Goal: Information Seeking & Learning: Learn about a topic

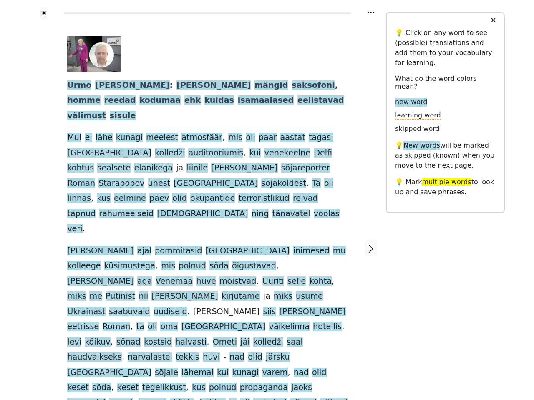
click at [155, 261] on span "küsimustega" at bounding box center [129, 266] width 51 height 10
click at [371, 13] on icon at bounding box center [371, 13] width 7 height 2
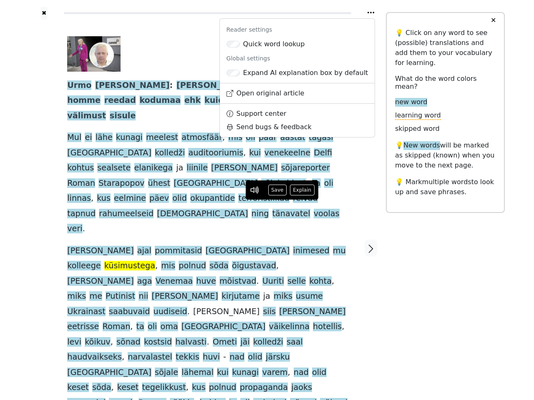
click at [44, 195] on div at bounding box center [44, 249] width 30 height 458
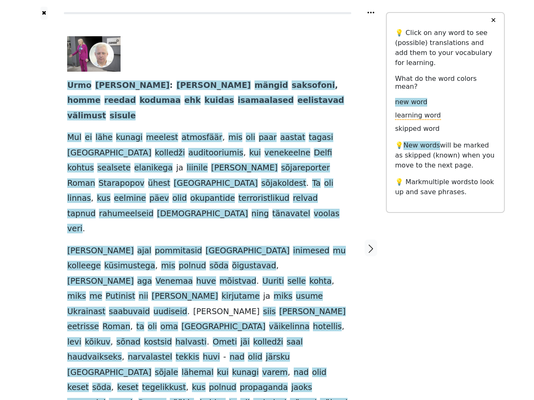
click at [207, 195] on div "[PERSON_NAME] : [PERSON_NAME] mängid saksofoni , homme reedad kodumaa ehk kuida…" at bounding box center [207, 238] width 281 height 405
click at [78, 86] on span "Urmo" at bounding box center [79, 86] width 24 height 10
click at [109, 86] on span "[PERSON_NAME]" at bounding box center [132, 86] width 74 height 10
click at [176, 86] on span "[PERSON_NAME]" at bounding box center [213, 86] width 74 height 10
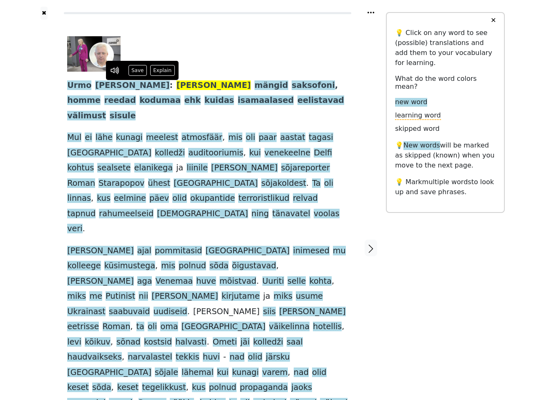
click at [254, 86] on span "mängid" at bounding box center [271, 86] width 34 height 10
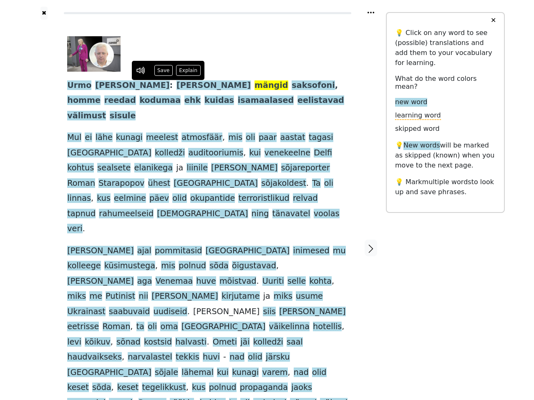
click at [292, 86] on span "saksofoni" at bounding box center [313, 86] width 43 height 10
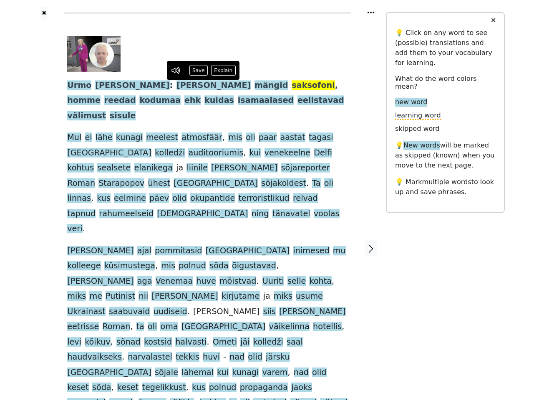
click at [101, 96] on span "homme" at bounding box center [83, 101] width 33 height 10
